Goal: Task Accomplishment & Management: Complete application form

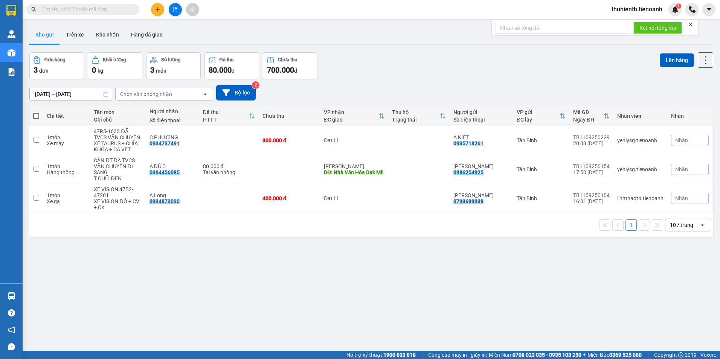
click at [113, 11] on input "text" at bounding box center [85, 9] width 89 height 8
paste input "0827070783"
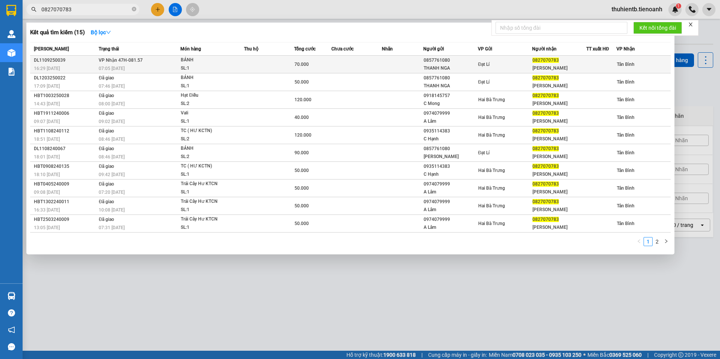
type input "0827070783"
click at [213, 65] on div "SL: 1" at bounding box center [209, 68] width 56 height 8
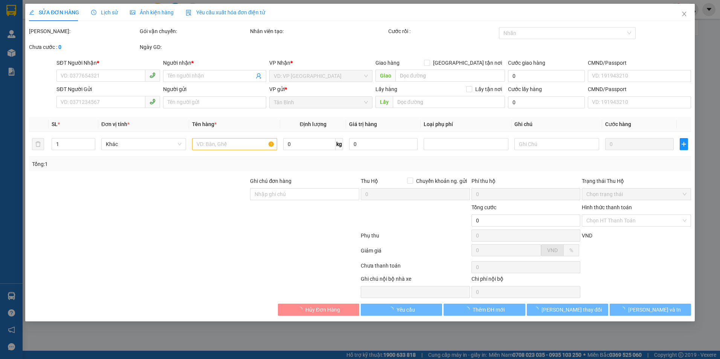
type input "0827070783"
type input "[PERSON_NAME]"
type input "0857761080"
type input "THANH NGA"
type input "241040185"
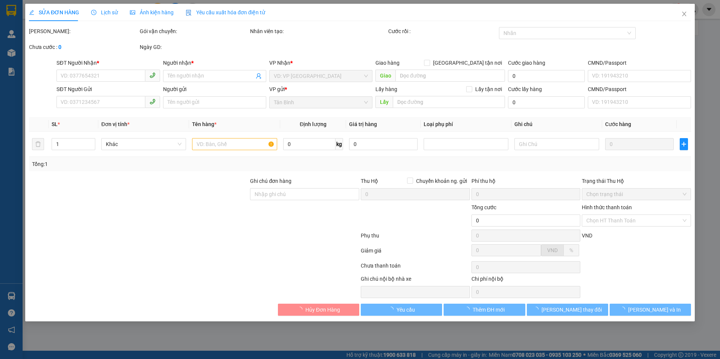
type input "70.000"
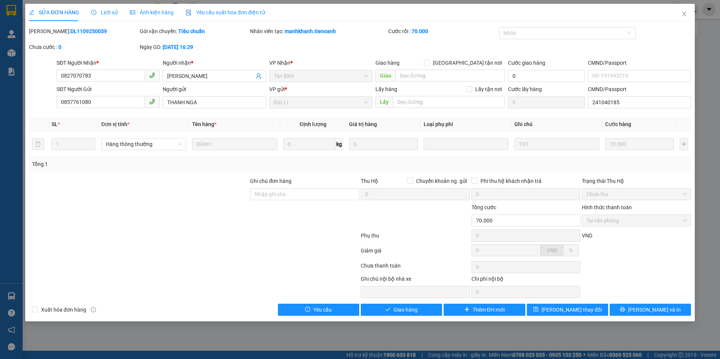
click at [111, 14] on span "Lịch sử" at bounding box center [104, 12] width 27 height 6
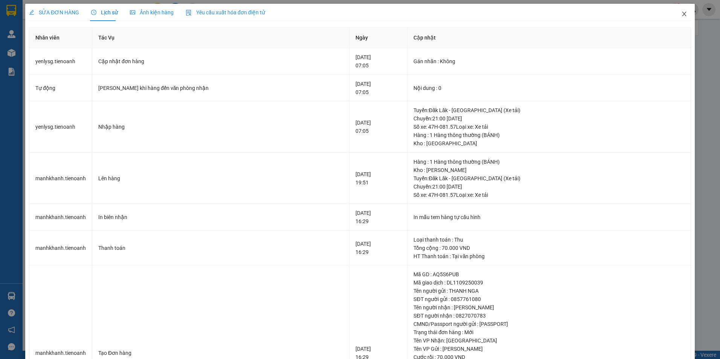
click at [681, 14] on icon "close" at bounding box center [684, 14] width 6 height 6
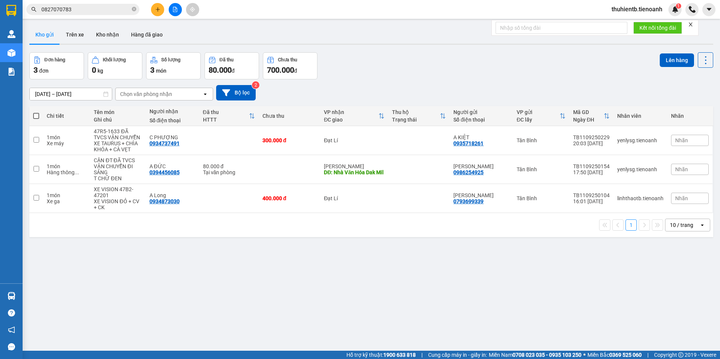
click at [68, 10] on input "0827070783" at bounding box center [85, 9] width 89 height 8
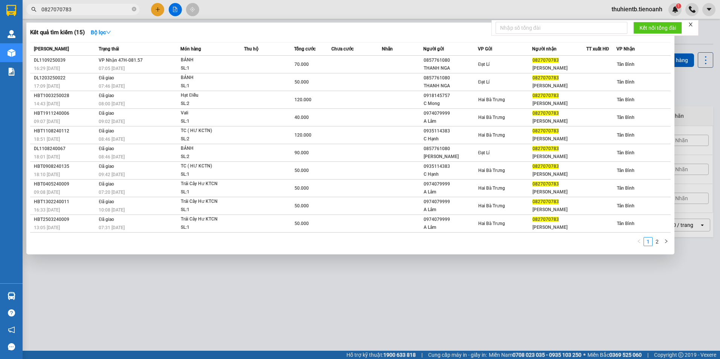
click at [68, 10] on input "0827070783" at bounding box center [85, 9] width 89 height 8
paste input "762666449"
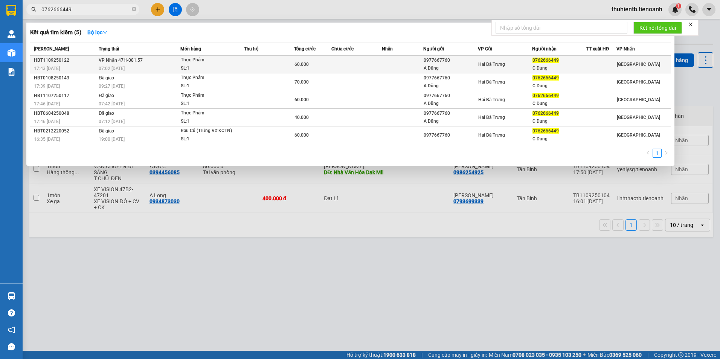
type input "0762666449"
click at [231, 62] on div "Thực Phẩm" at bounding box center [209, 60] width 56 height 8
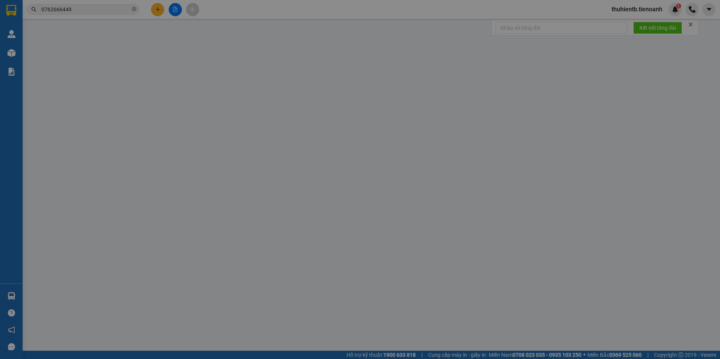
type input "0762666449"
type input "C Dung"
type input "0977667760"
type input "A Dũng"
type input "60.000"
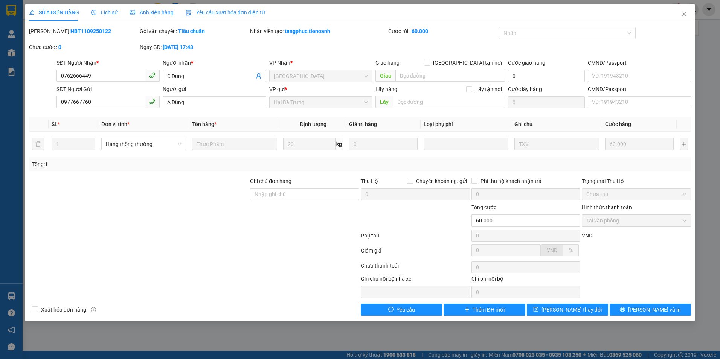
click at [104, 14] on span "Lịch sử" at bounding box center [104, 12] width 27 height 6
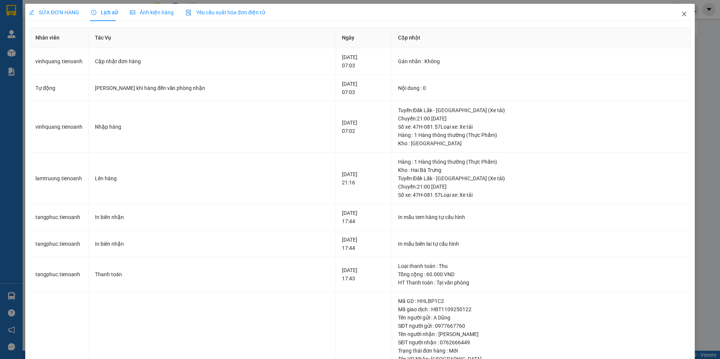
click at [682, 15] on icon "close" at bounding box center [684, 14] width 4 height 5
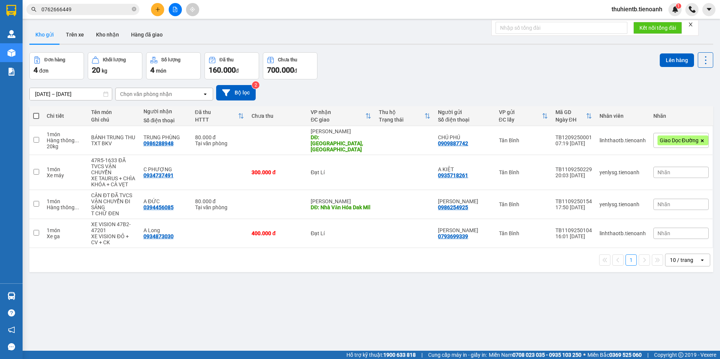
click at [66, 8] on input "0762666449" at bounding box center [85, 9] width 89 height 8
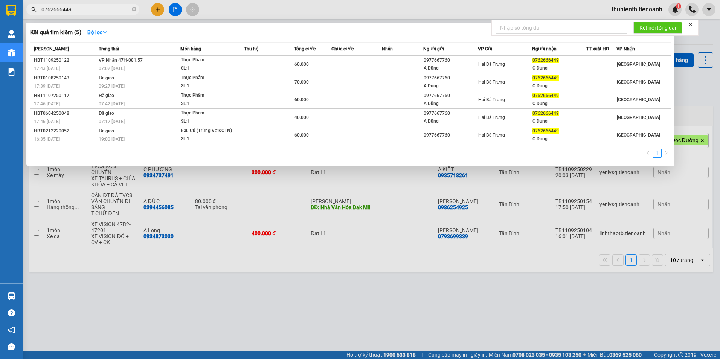
click at [66, 8] on input "0762666449" at bounding box center [85, 9] width 89 height 8
paste input "335460475"
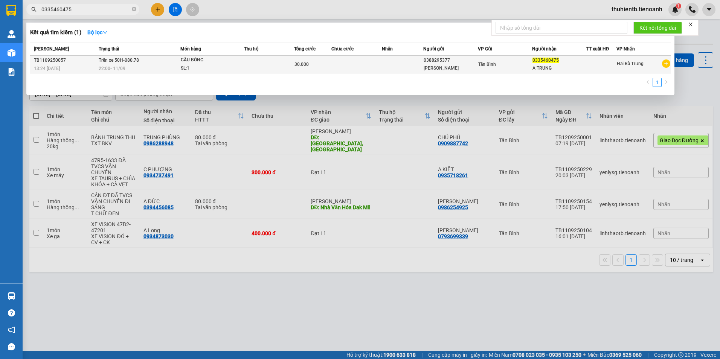
type input "0335460475"
click at [245, 59] on td at bounding box center [269, 65] width 50 height 18
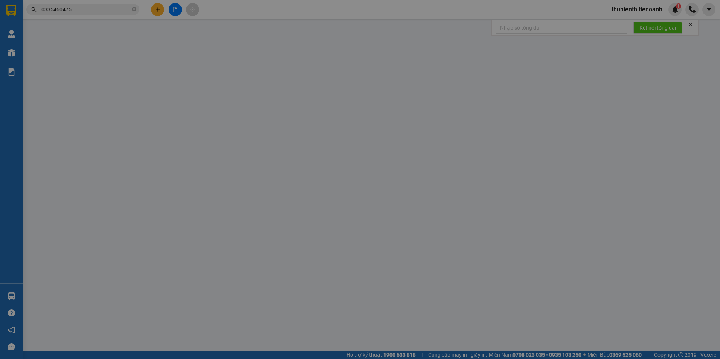
type input "0335460475"
type input "A TRUNG"
type input "0388295377"
type input "[PERSON_NAME]"
type input "30.000"
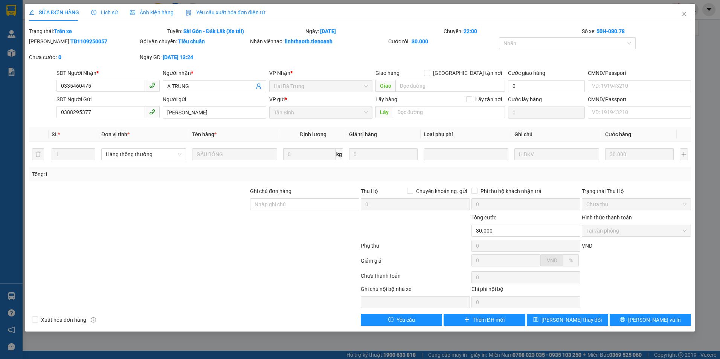
click at [113, 17] on div "Lịch sử" at bounding box center [104, 12] width 27 height 17
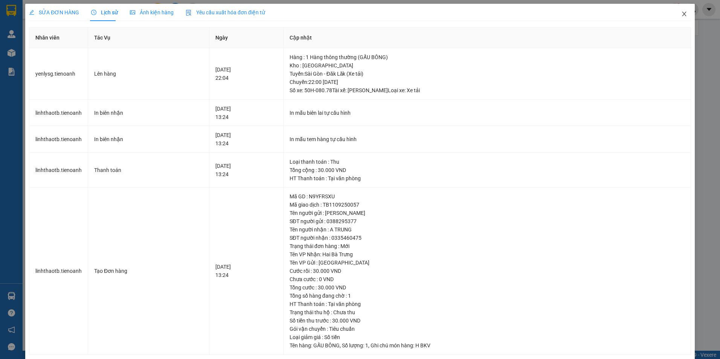
click at [682, 14] on span "Close" at bounding box center [683, 14] width 21 height 21
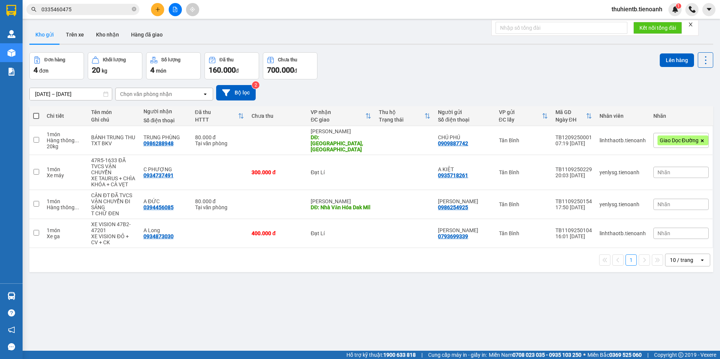
click at [97, 6] on input "0335460475" at bounding box center [85, 9] width 89 height 8
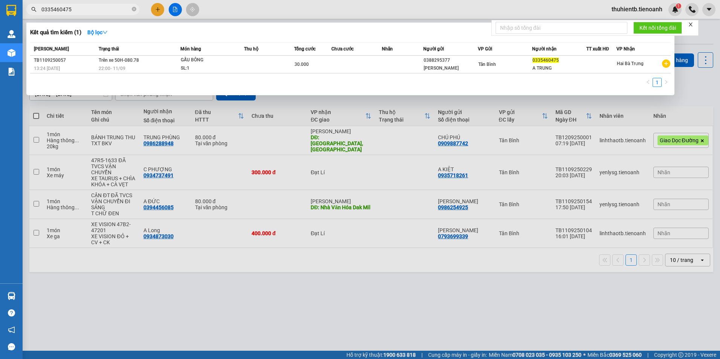
click at [113, 9] on input "0335460475" at bounding box center [85, 9] width 89 height 8
paste input "938498810"
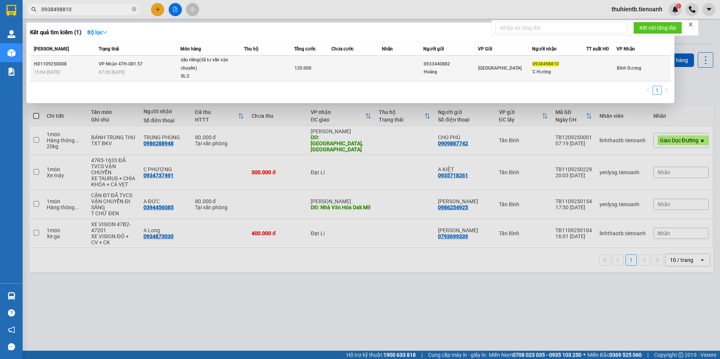
type input "0938498810"
click at [260, 72] on td at bounding box center [269, 69] width 50 height 26
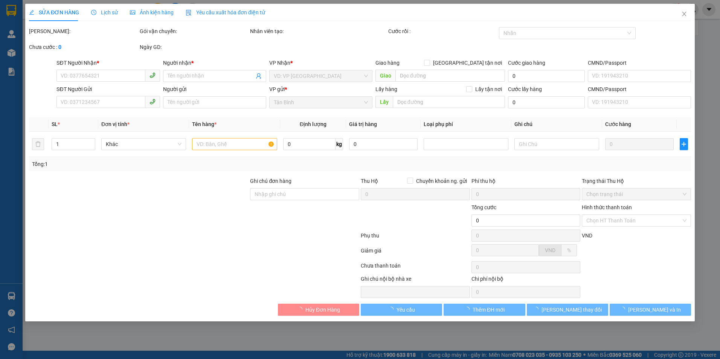
type input "0938498810"
type input "C Hường"
type input "0933440882"
type input "Hoàng"
type input "120.000"
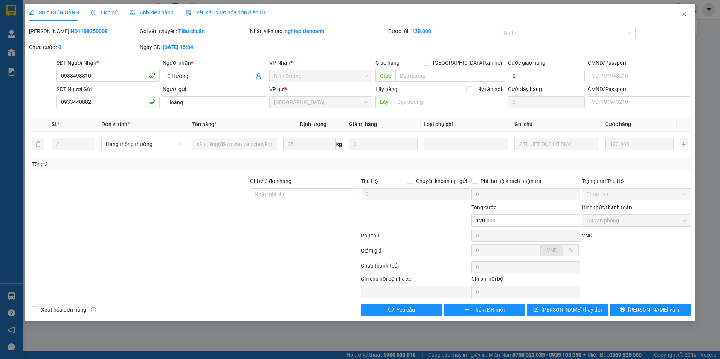
click at [108, 14] on span "Lịch sử" at bounding box center [104, 12] width 27 height 6
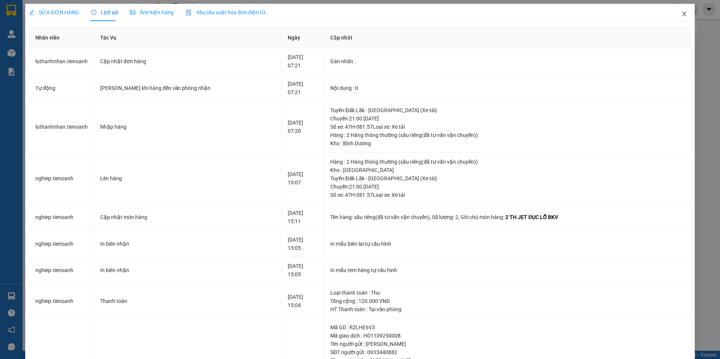
click at [681, 12] on icon "close" at bounding box center [684, 14] width 6 height 6
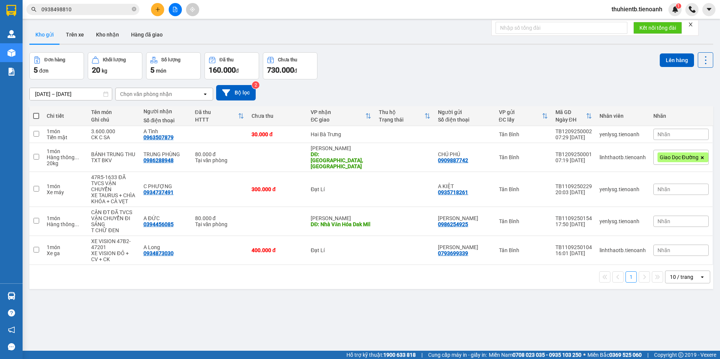
click at [99, 7] on input "0938498810" at bounding box center [85, 9] width 89 height 8
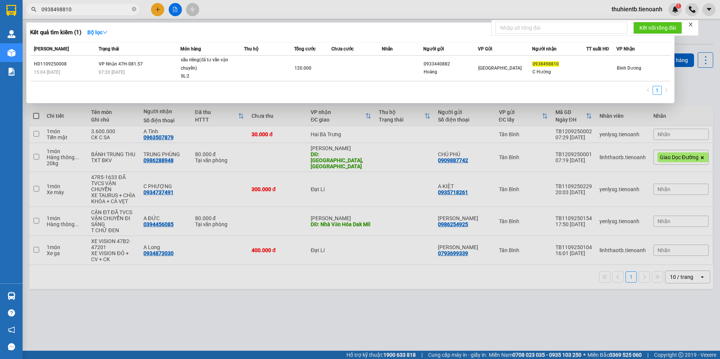
click at [93, 9] on input "0938498810" at bounding box center [85, 9] width 89 height 8
paste input "72071166"
type input "0972071166"
